Goal: Information Seeking & Learning: Learn about a topic

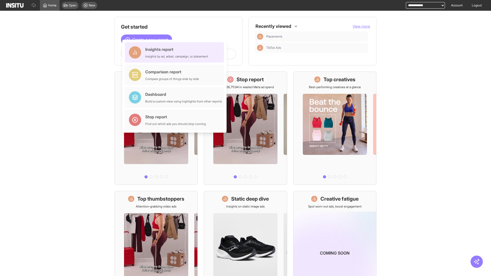
click at [176, 52] on div "Insights report Insights by ad, adset, campaign, or placement" at bounding box center [176, 52] width 63 height 12
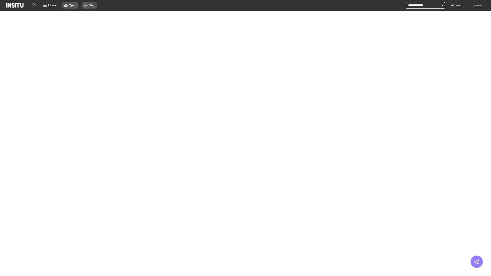
select select "**"
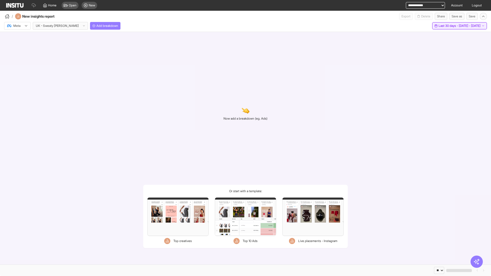
click at [448, 26] on span "Last 30 days - [DATE] - [DATE]" at bounding box center [459, 26] width 42 height 4
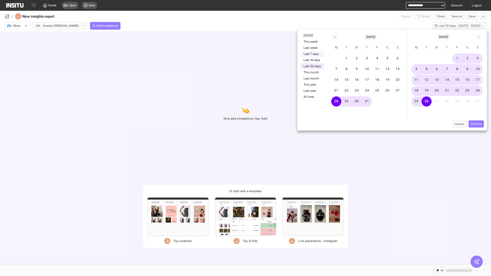
click at [312, 54] on button "Last 7 days" at bounding box center [312, 54] width 24 height 6
